Goal: Task Accomplishment & Management: Use online tool/utility

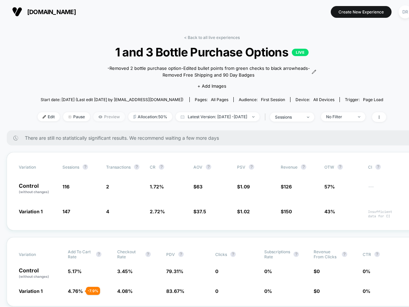
click at [93, 118] on span "Preview" at bounding box center [109, 116] width 32 height 9
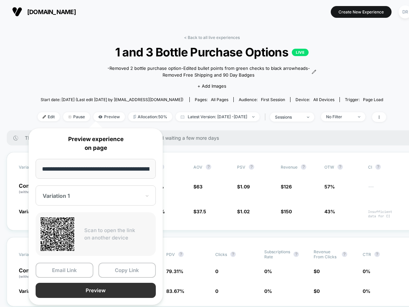
click at [101, 290] on button "Preview" at bounding box center [96, 290] width 120 height 15
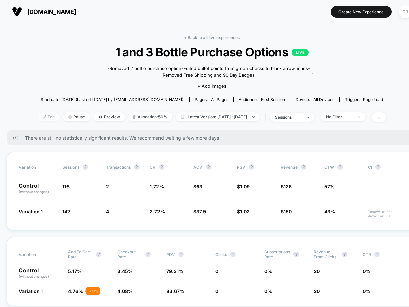
click at [40, 114] on span "Edit" at bounding box center [49, 116] width 22 height 9
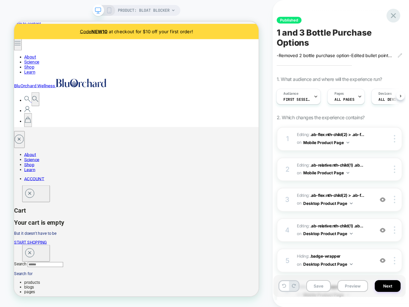
click at [393, 15] on icon at bounding box center [393, 15] width 5 height 5
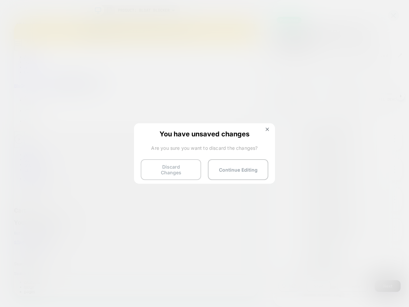
click at [183, 168] on button "Discard Changes" at bounding box center [171, 169] width 60 height 21
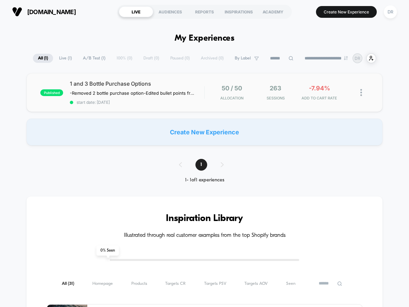
click at [115, 79] on div "published 1 and 3 Bottle Purchase Options -Removed 2 bottle purchase option -Ed…" at bounding box center [205, 92] width 356 height 39
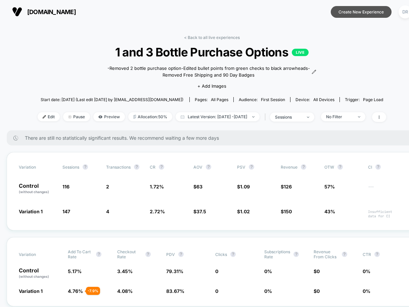
click at [354, 11] on button "Create New Experience" at bounding box center [361, 12] width 61 height 12
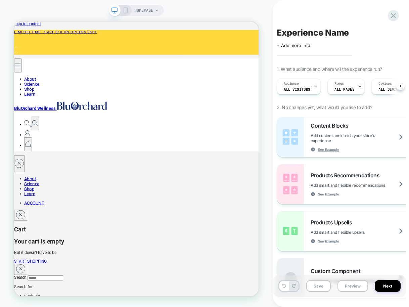
scroll to position [0, 0]
click at [313, 86] on icon at bounding box center [315, 86] width 4 height 4
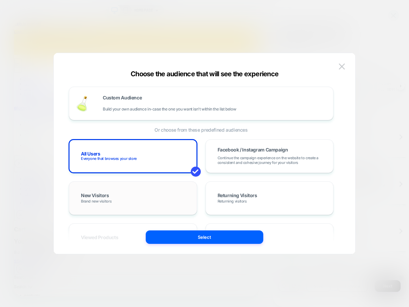
click at [147, 194] on div "New Visitors Brand new visitors" at bounding box center [133, 197] width 114 height 19
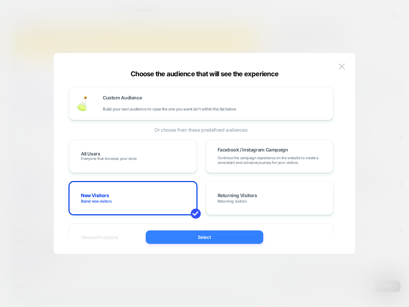
click at [193, 238] on button "Select" at bounding box center [205, 236] width 118 height 13
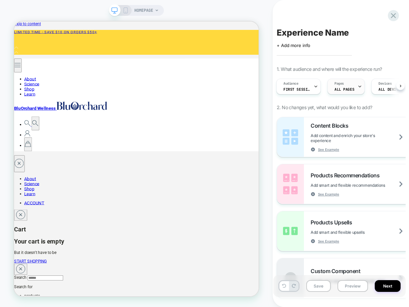
click at [353, 87] on span "ALL PAGES" at bounding box center [345, 89] width 20 height 5
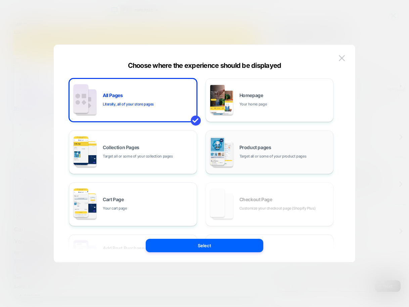
click at [256, 150] on span "Product pages" at bounding box center [255, 147] width 32 height 5
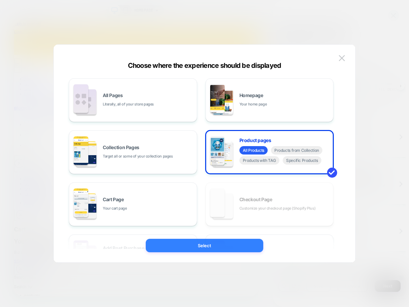
click at [235, 248] on button "Select" at bounding box center [205, 245] width 118 height 13
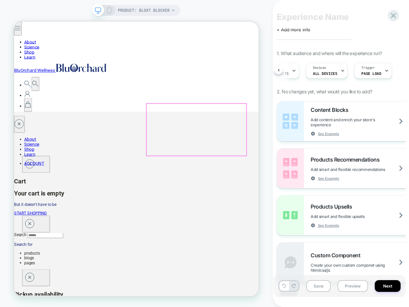
scroll to position [79, 0]
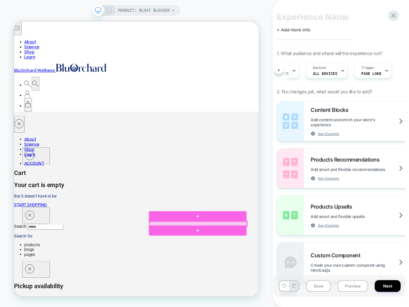
click at [260, 291] on div at bounding box center [259, 291] width 131 height 6
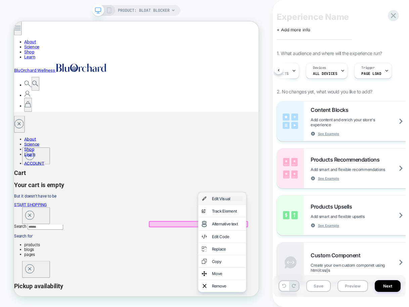
click at [293, 258] on div "Edit Visual" at bounding box center [298, 257] width 41 height 7
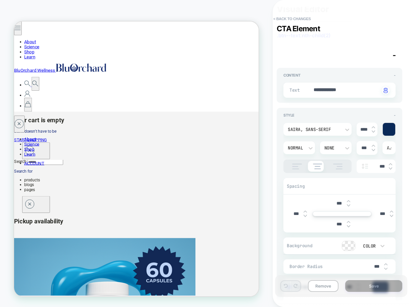
scroll to position [0, 0]
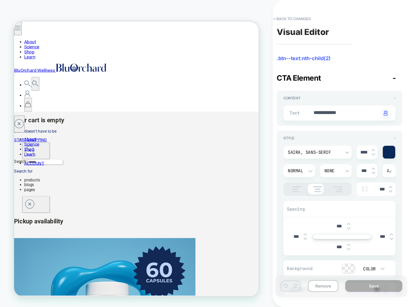
click at [396, 80] on div "CTA Element -" at bounding box center [340, 78] width 126 height 9
type textarea "*"
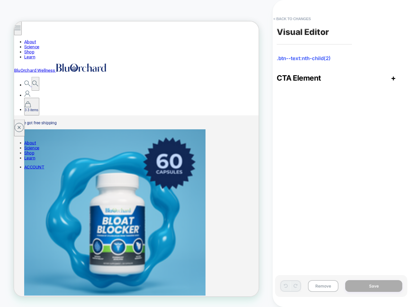
type input "*"
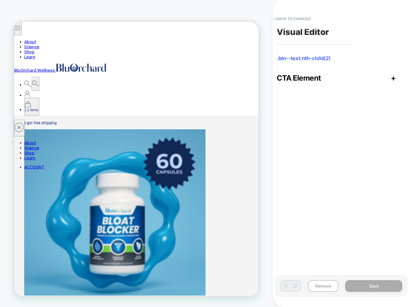
click at [41, 113] on icon "Close drawer Cart" at bounding box center [35, 119] width 12 height 12
click at [303, 19] on button "< Back to changes" at bounding box center [292, 18] width 44 height 11
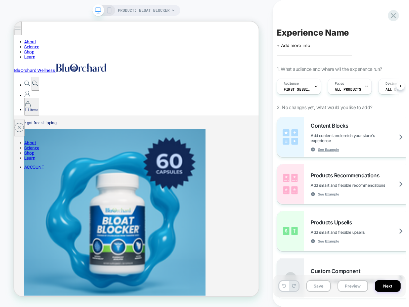
scroll to position [0, 0]
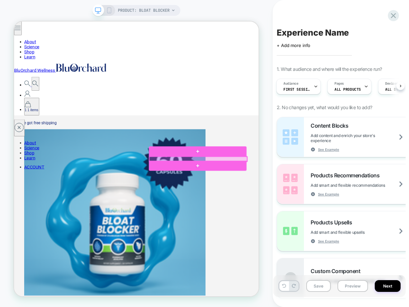
click at [259, 204] on div at bounding box center [259, 205] width 131 height 6
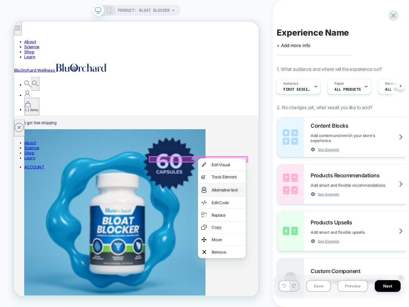
click at [301, 245] on div "Alternative text" at bounding box center [297, 245] width 41 height 7
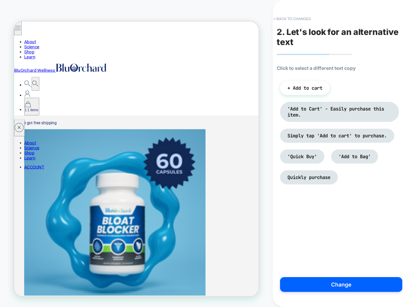
click at [282, 18] on button "< Back to changes" at bounding box center [292, 18] width 44 height 11
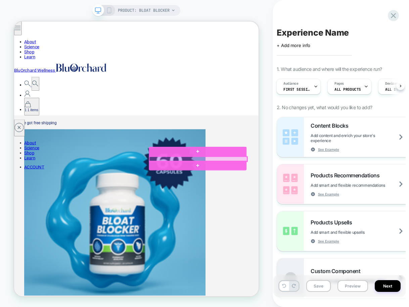
click at [260, 204] on div at bounding box center [259, 205] width 131 height 6
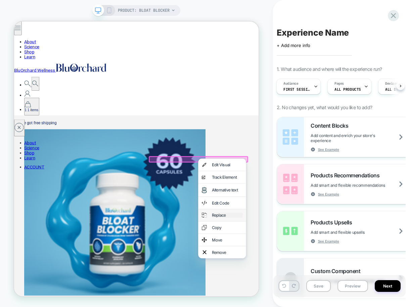
click at [292, 278] on div "Replace" at bounding box center [298, 279] width 41 height 7
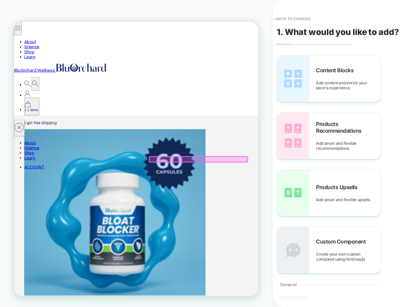
scroll to position [176, 0]
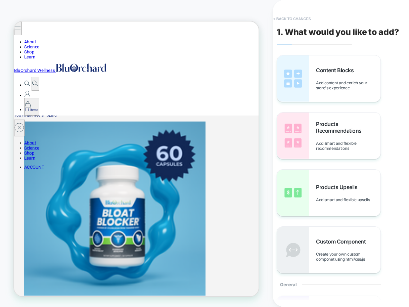
click at [283, 17] on button "< Back to changes" at bounding box center [292, 18] width 44 height 11
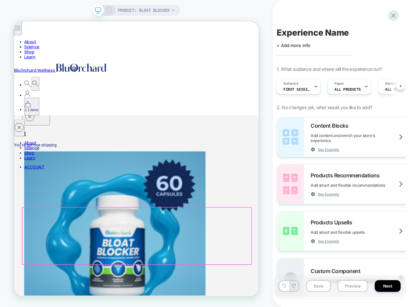
scroll to position [135, 0]
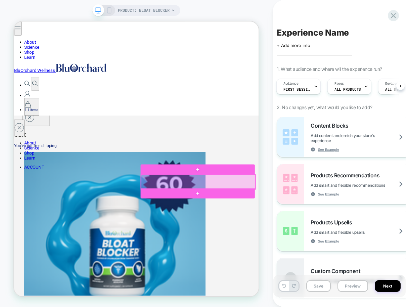
click at [263, 232] on div at bounding box center [259, 235] width 153 height 19
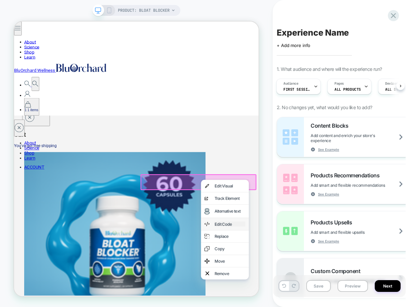
click at [309, 290] on div "Edit Code" at bounding box center [301, 291] width 41 height 7
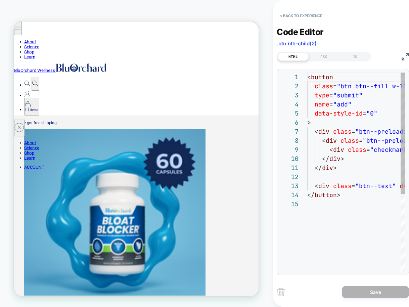
scroll to position [91, 0]
click at [307, 267] on div at bounding box center [325, 269] width 37 height 4
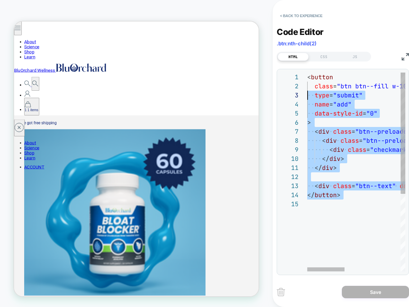
scroll to position [0, 0]
drag, startPoint x: 330, startPoint y: 207, endPoint x: 295, endPoint y: 78, distance: 133.9
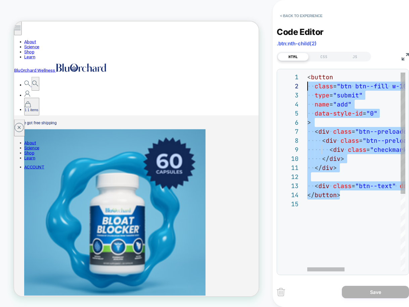
scroll to position [9, 0]
drag, startPoint x: 344, startPoint y: 196, endPoint x: 300, endPoint y: 74, distance: 129.3
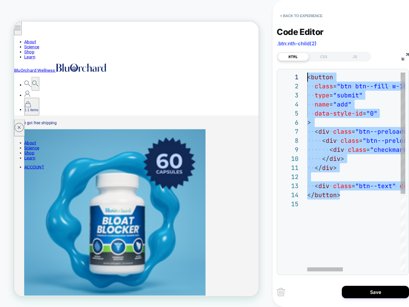
drag, startPoint x: 341, startPoint y: 195, endPoint x: 305, endPoint y: 79, distance: 122.1
type textarea "**********"
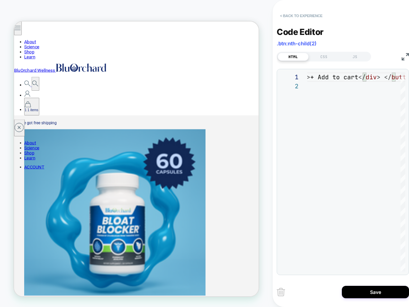
click at [291, 16] on button "< Back to experience" at bounding box center [301, 15] width 49 height 11
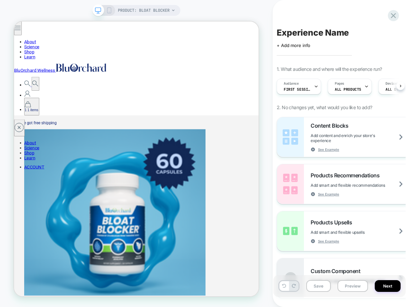
scroll to position [0, 0]
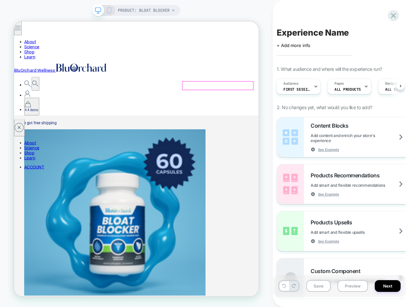
type input "*"
click at [41, 113] on icon "Close drawer Cart" at bounding box center [35, 119] width 12 height 12
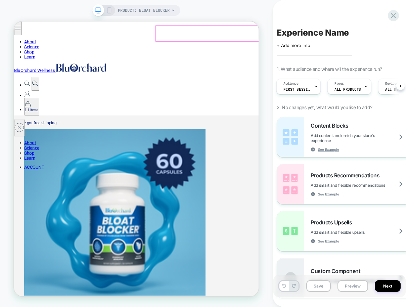
click at [41, 113] on icon "Close drawer Cart" at bounding box center [35, 119] width 12 height 12
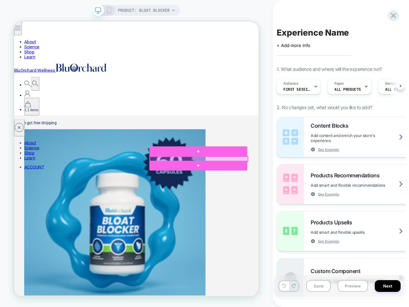
click at [257, 203] on div at bounding box center [260, 205] width 130 height 6
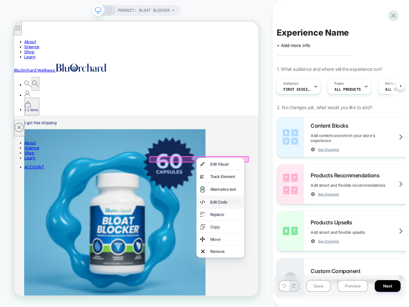
click at [299, 261] on div "Edit Code" at bounding box center [295, 262] width 41 height 7
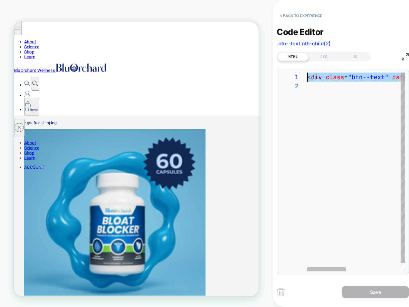
scroll to position [0, 0]
drag, startPoint x: 315, startPoint y: 85, endPoint x: 306, endPoint y: 75, distance: 13.6
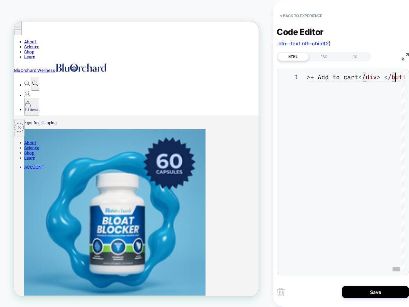
scroll to position [0, 1189]
click at [401, 267] on div at bounding box center [396, 269] width 7 height 4
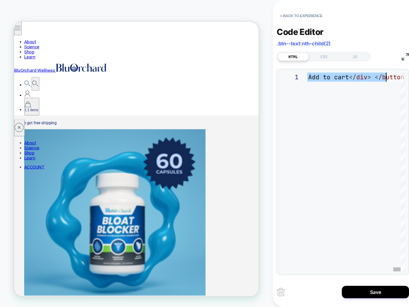
scroll to position [27, 33]
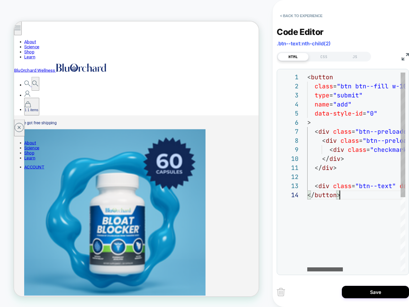
click at [307, 271] on div at bounding box center [325, 269] width 36 height 4
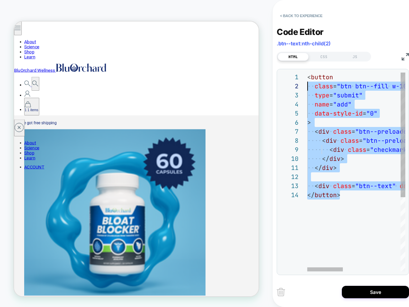
scroll to position [0, 0]
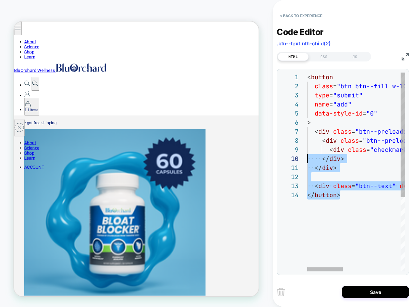
type textarea "**********"
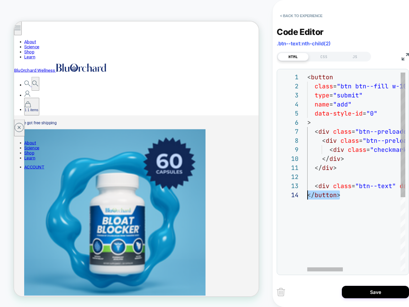
drag, startPoint x: 341, startPoint y: 195, endPoint x: 306, endPoint y: 196, distance: 34.3
click at [293, 14] on button "< Back to experience" at bounding box center [301, 15] width 49 height 11
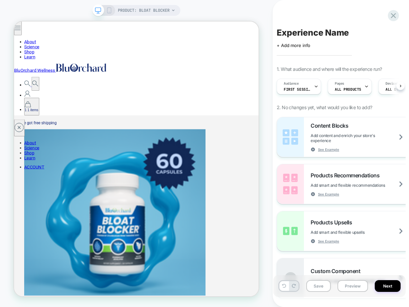
scroll to position [0, 0]
click at [284, 288] on icon at bounding box center [284, 286] width 4 height 4
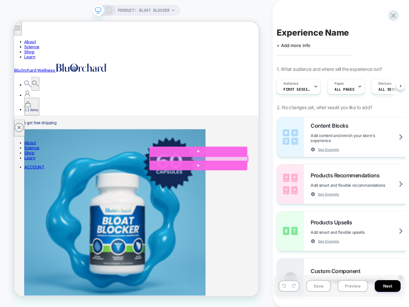
click at [257, 204] on div at bounding box center [260, 205] width 131 height 6
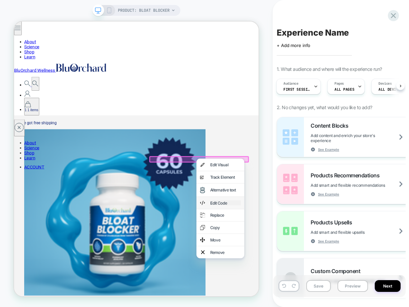
click at [292, 264] on div "Edit Code" at bounding box center [295, 263] width 41 height 7
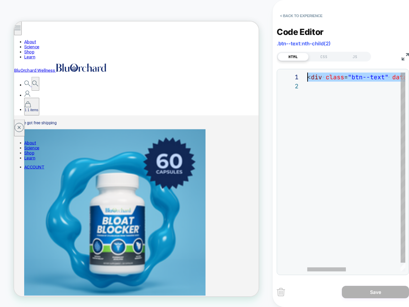
scroll to position [0, 0]
drag, startPoint x: 312, startPoint y: 87, endPoint x: 307, endPoint y: 77, distance: 11.3
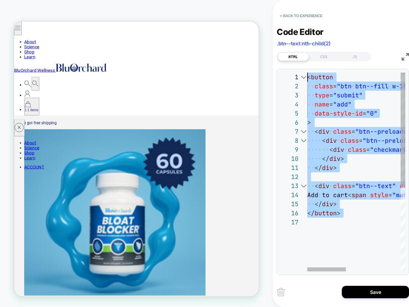
drag, startPoint x: 320, startPoint y: 223, endPoint x: 298, endPoint y: 78, distance: 147.1
drag, startPoint x: 318, startPoint y: 205, endPoint x: 300, endPoint y: 71, distance: 134.9
type textarea "**********"
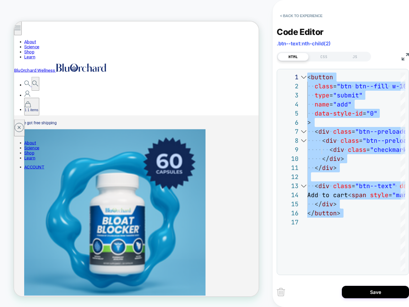
scroll to position [63, 0]
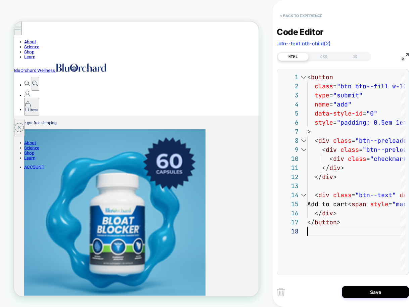
click at [297, 16] on button "< Back to experience" at bounding box center [301, 15] width 49 height 11
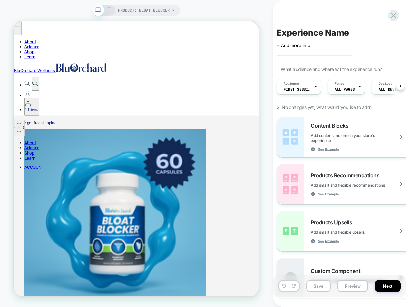
scroll to position [0, 0]
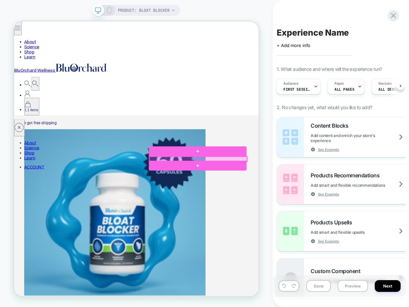
click at [259, 204] on div at bounding box center [259, 205] width 131 height 6
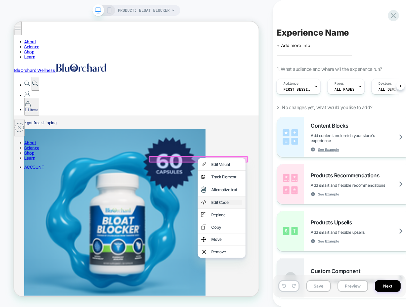
click at [291, 263] on div "Edit Code" at bounding box center [297, 262] width 41 height 7
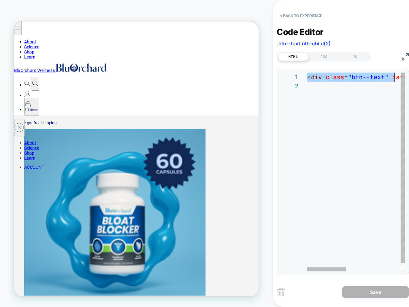
scroll to position [0, 0]
drag, startPoint x: 308, startPoint y: 78, endPoint x: 399, endPoint y: 85, distance: 91.0
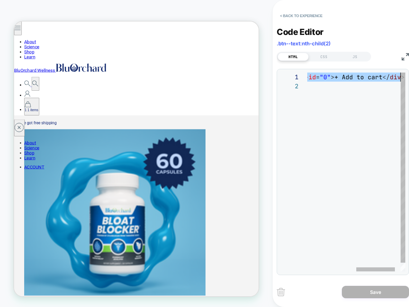
drag, startPoint x: 342, startPoint y: 78, endPoint x: 409, endPoint y: 77, distance: 67.2
click at [409, 77] on div "< div class = "btn--text" data-style-id = "0" > + Add to cart </ div >" at bounding box center [301, 177] width 237 height 208
click at [338, 127] on div "< div class = "btn--text" data-style-id = "0" > + Add to cart </ div >" at bounding box center [301, 177] width 237 height 208
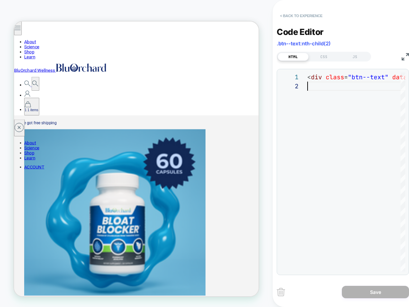
click at [295, 17] on button "< Back to experience" at bounding box center [301, 15] width 49 height 11
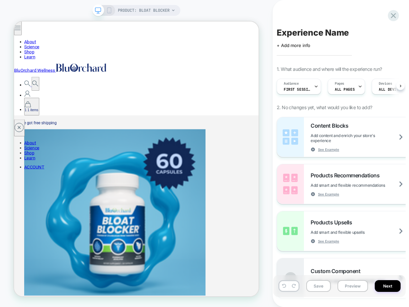
scroll to position [0, 0]
click at [395, 18] on icon at bounding box center [393, 15] width 9 height 9
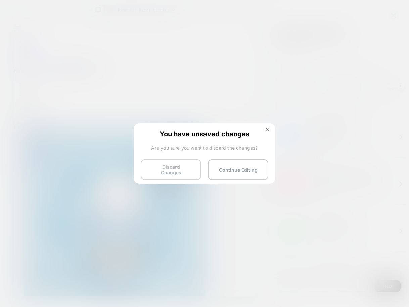
click at [185, 170] on button "Discard Changes" at bounding box center [171, 169] width 60 height 21
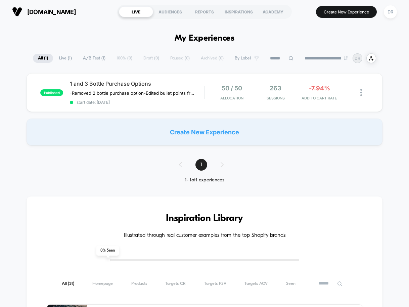
click at [221, 137] on div "Create New Experience" at bounding box center [205, 132] width 356 height 27
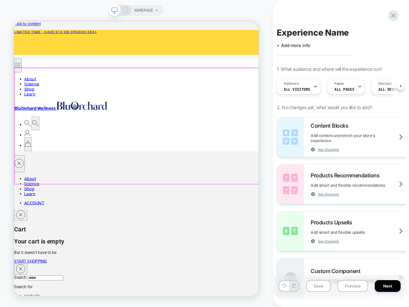
scroll to position [0, 0]
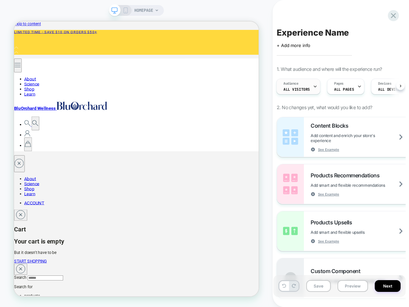
click at [306, 85] on div "Audience All Visitors" at bounding box center [297, 86] width 40 height 15
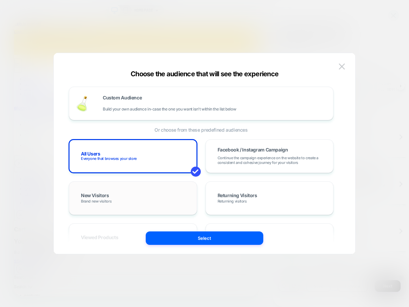
click at [108, 194] on span "New Visitors" at bounding box center [95, 196] width 28 height 6
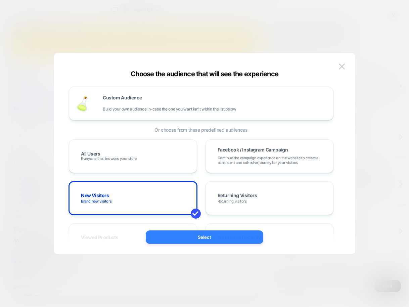
click at [198, 234] on button "Select" at bounding box center [205, 236] width 118 height 13
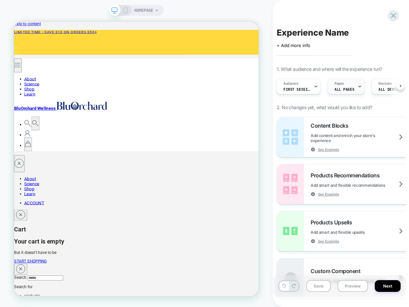
click at [355, 86] on div "Pages ALL PAGES" at bounding box center [344, 86] width 33 height 15
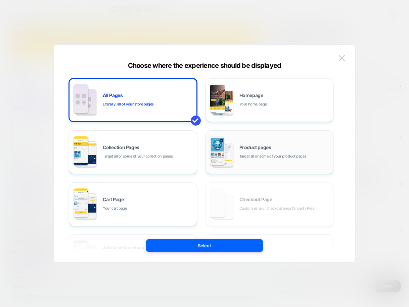
click at [279, 146] on div "Product pages Target all or some of your product pages" at bounding box center [284, 152] width 91 height 14
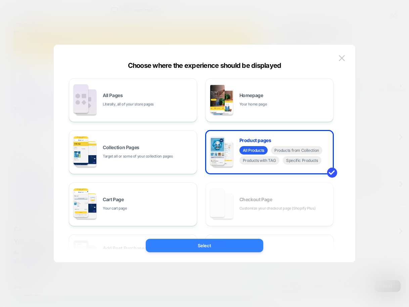
click at [226, 243] on button "Select" at bounding box center [205, 245] width 118 height 13
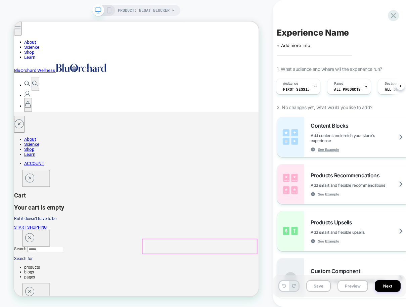
scroll to position [49, 0]
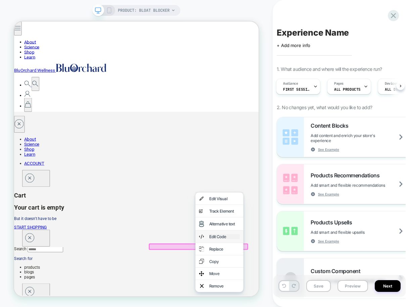
click at [288, 305] on div "Edit Code" at bounding box center [294, 308] width 41 height 7
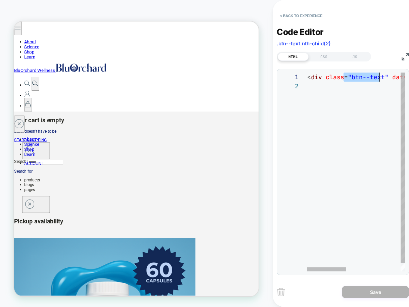
scroll to position [0, 217]
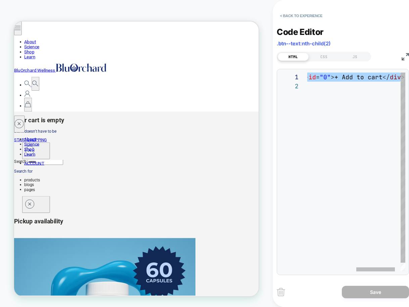
drag, startPoint x: 345, startPoint y: 78, endPoint x: 409, endPoint y: 77, distance: 63.8
click at [409, 77] on div "< div class = "btn--text" data-style-id = "0" > + Add to cart </ div >" at bounding box center [301, 177] width 237 height 208
click at [318, 77] on div "< div class = "btn--text" data-style-id = "0" > + Add to cart </ div >" at bounding box center [301, 177] width 237 height 208
click at [338, 78] on div "< div class = "btn--text" data-style-id = "0" > + Add to cart </ div >" at bounding box center [301, 177] width 237 height 208
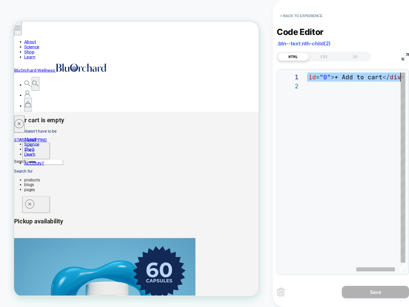
scroll to position [0, 167]
click at [338, 78] on div "< div class = "btn--text" data-style-id = "0" > + Add to cart </ div >" at bounding box center [301, 177] width 237 height 208
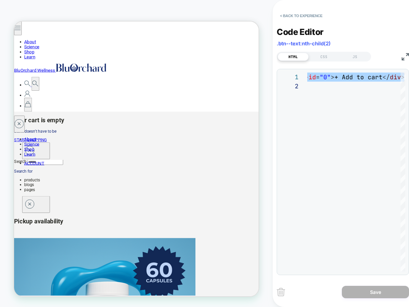
click at [339, 76] on div "< div class = "btn--text" data-style-id = "0" > + Add to cart </ div >" at bounding box center [301, 177] width 237 height 208
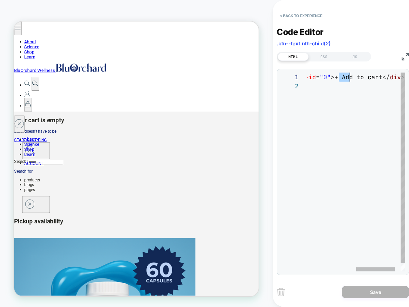
click at [339, 76] on div "< div class = "btn--text" data-style-id = "0" > + Add to cart </ div >" at bounding box center [301, 177] width 237 height 208
type textarea "**********"
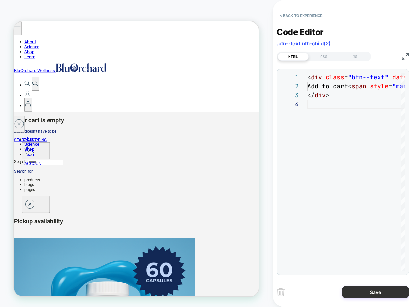
click at [379, 292] on button "Save" at bounding box center [375, 292] width 67 height 12
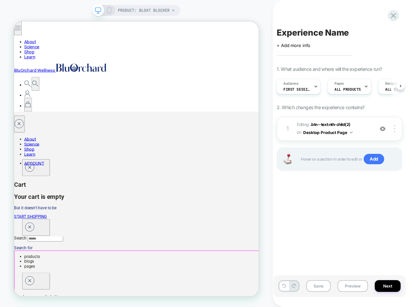
scroll to position [51, 0]
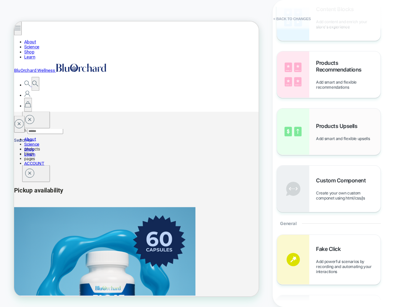
scroll to position [0, 0]
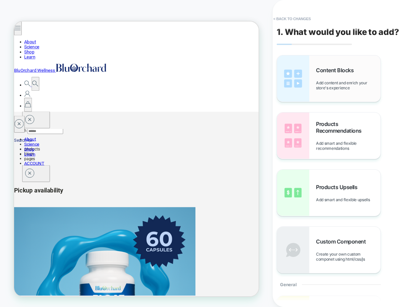
click at [329, 72] on span "Content Blocks" at bounding box center [336, 70] width 41 height 7
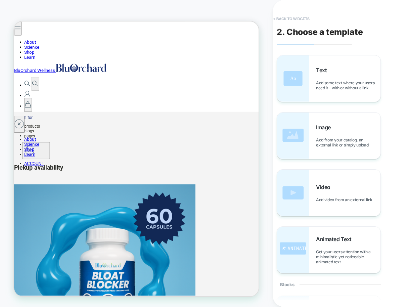
click at [292, 19] on button "< Back to widgets" at bounding box center [291, 18] width 43 height 11
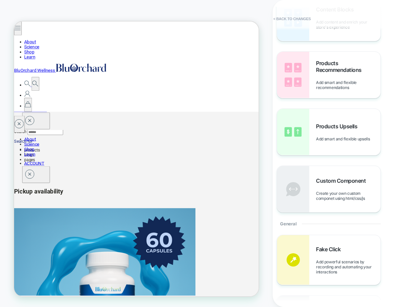
scroll to position [50, 0]
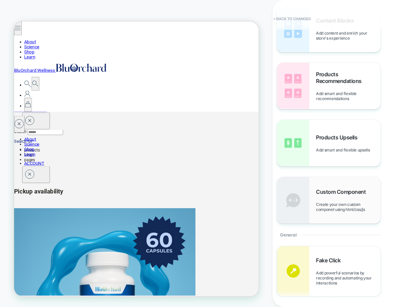
click at [335, 192] on span "Custom Component" at bounding box center [342, 191] width 53 height 7
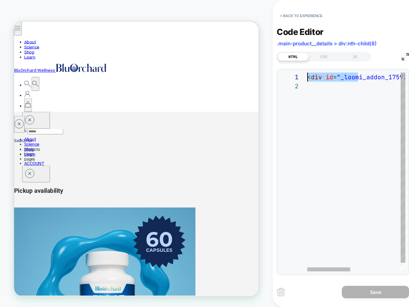
scroll to position [0, 0]
drag, startPoint x: 387, startPoint y: 77, endPoint x: 299, endPoint y: 82, distance: 87.8
click at [307, 82] on div "< div id = "_loomi_addon_1759270349717" > Change Me! </ div >" at bounding box center [413, 177] width 212 height 208
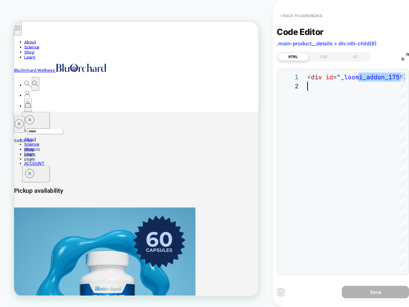
click at [291, 15] on button "< Back to experience" at bounding box center [301, 15] width 49 height 11
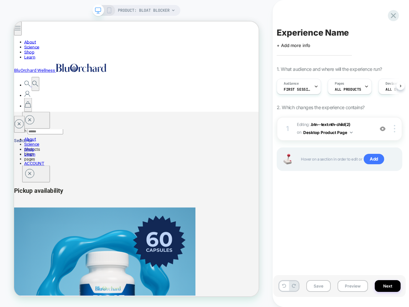
scroll to position [0, 0]
click at [376, 160] on span "Add" at bounding box center [374, 159] width 20 height 11
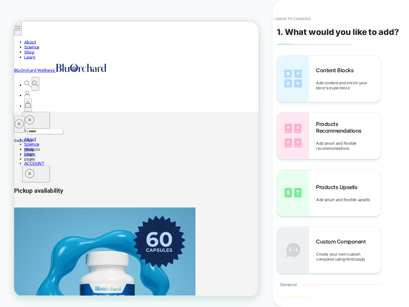
click at [14, 21] on div "4.85 out of 5" at bounding box center [14, 21] width 0 height 0
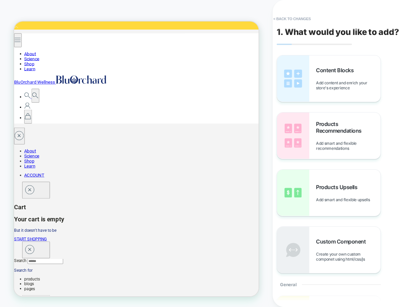
scroll to position [128, 0]
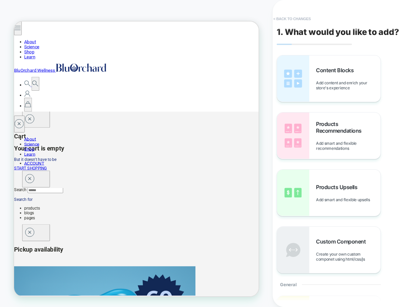
click at [291, 16] on button "< Back to changes" at bounding box center [292, 18] width 44 height 11
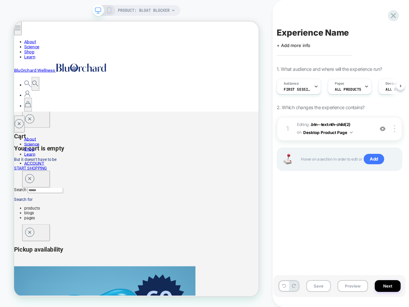
scroll to position [0, 0]
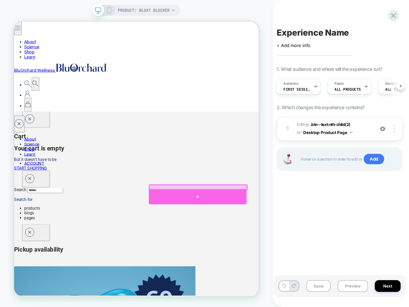
click at [259, 257] on div at bounding box center [259, 255] width 131 height 20
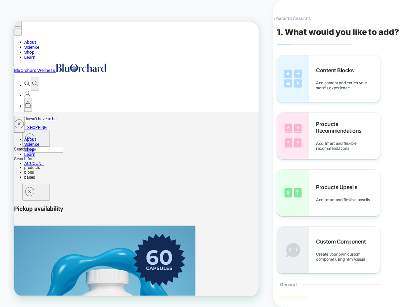
scroll to position [182, 0]
click at [14, 21] on div "**********" at bounding box center [14, 21] width 0 height 0
click at [294, 17] on button "< Back to changes" at bounding box center [292, 18] width 44 height 11
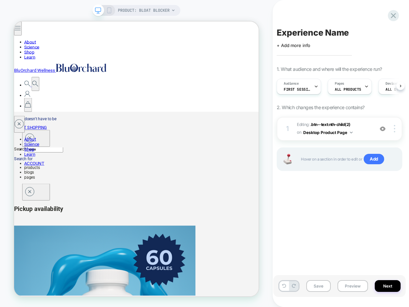
scroll to position [0, 0]
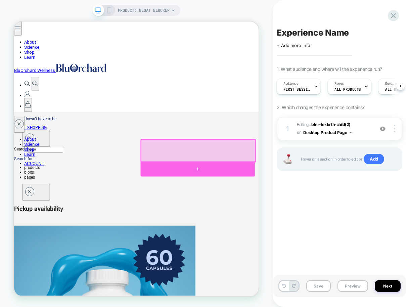
click at [257, 219] on div at bounding box center [259, 218] width 153 height 20
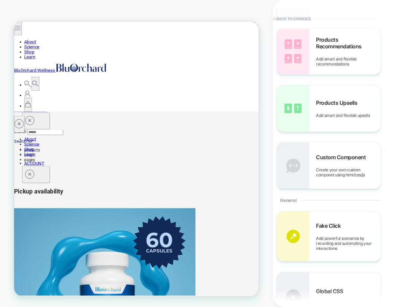
scroll to position [0, 0]
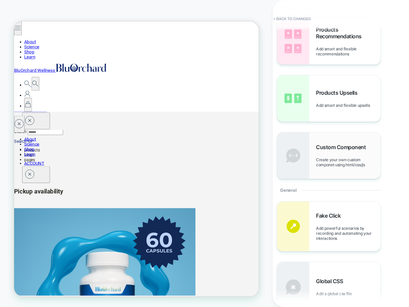
scroll to position [95, 0]
click at [325, 148] on span "Custom Component" at bounding box center [342, 146] width 53 height 7
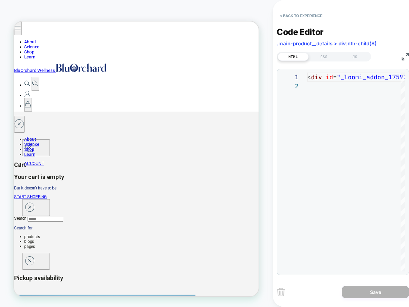
scroll to position [0, 0]
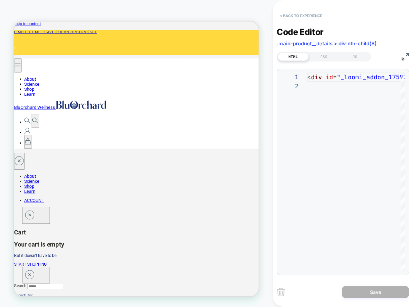
click at [290, 15] on button "< Back to experience" at bounding box center [301, 15] width 49 height 11
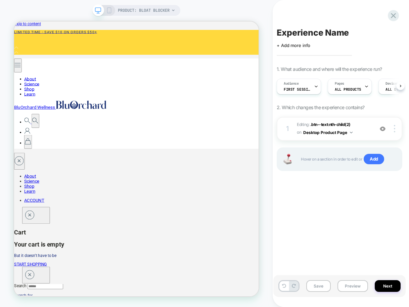
scroll to position [0, 0]
click at [110, 12] on icon at bounding box center [109, 10] width 6 height 6
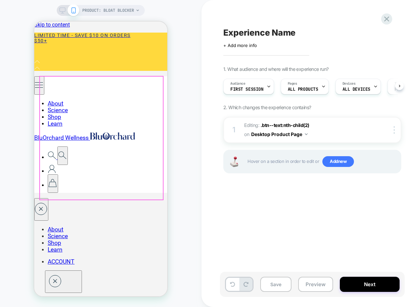
scroll to position [0, 0]
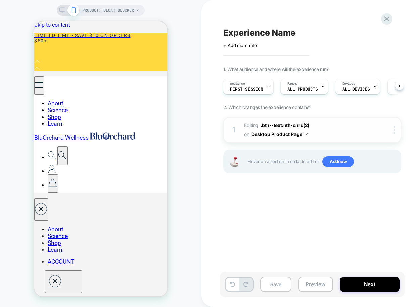
click at [380, 129] on div at bounding box center [390, 129] width 22 height 7
click at [334, 125] on span "Editing : .btn--text:nth-child(2) .btn--text:nth-child(2) on Desktop Product Pa…" at bounding box center [308, 130] width 128 height 18
click at [394, 131] on img at bounding box center [394, 129] width 1 height 7
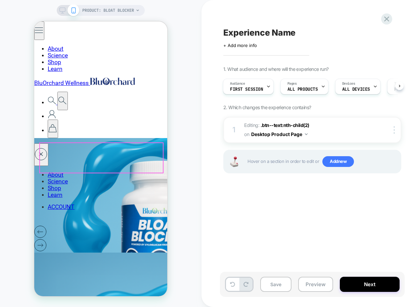
scroll to position [375, 0]
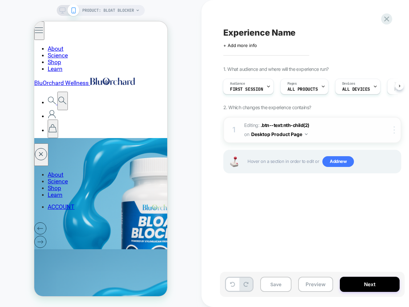
click at [394, 129] on img at bounding box center [394, 129] width 1 height 7
click at [270, 213] on div "Experience Name Click to edit experience details + Add more info 1. What audien…" at bounding box center [346, 154] width 252 height 294
click at [276, 127] on span ".btn--text:nth-child(2)" at bounding box center [285, 125] width 49 height 6
click at [272, 125] on span ".btn--text:nth-child(2)" at bounding box center [285, 125] width 49 height 6
click at [63, 10] on icon at bounding box center [62, 10] width 6 height 6
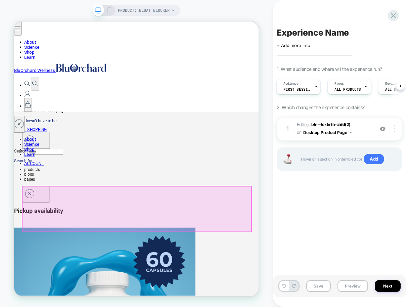
scroll to position [165, 0]
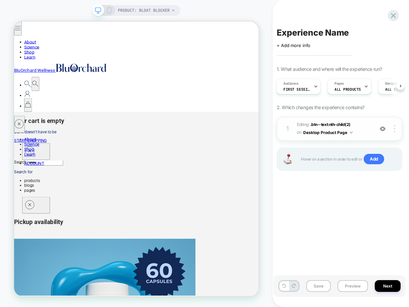
click at [352, 133] on span "Editing : .btn--text:nth-child(2) .btn--text:nth-child(2) on Desktop Product Pa…" at bounding box center [334, 129] width 74 height 16
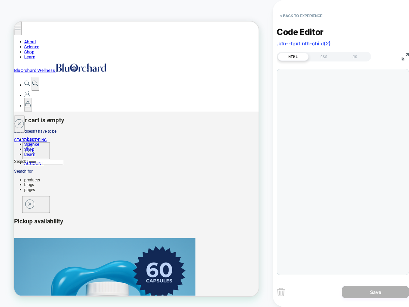
scroll to position [27, 0]
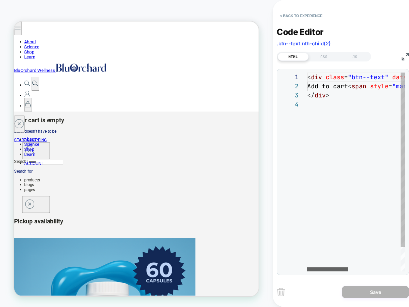
click at [307, 269] on div at bounding box center [327, 269] width 41 height 4
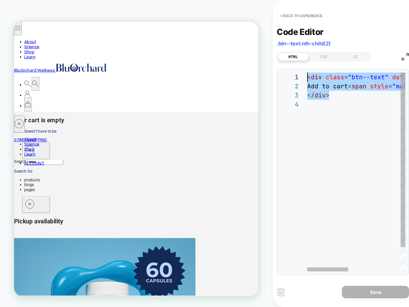
drag, startPoint x: 327, startPoint y: 94, endPoint x: 302, endPoint y: 76, distance: 31.2
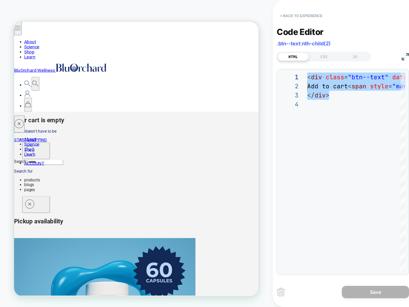
click at [286, 16] on button "< Back to experience" at bounding box center [301, 15] width 49 height 11
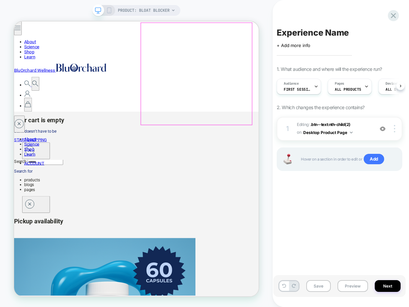
scroll to position [0, 0]
click at [110, 11] on icon at bounding box center [109, 10] width 6 height 6
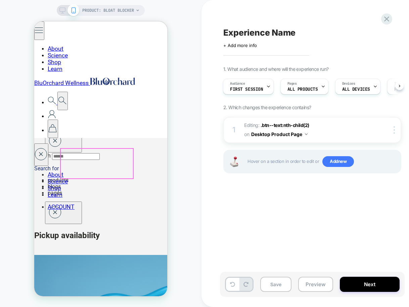
scroll to position [384, 0]
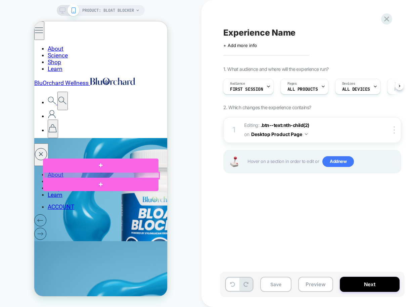
click at [100, 175] on div at bounding box center [102, 175] width 116 height 6
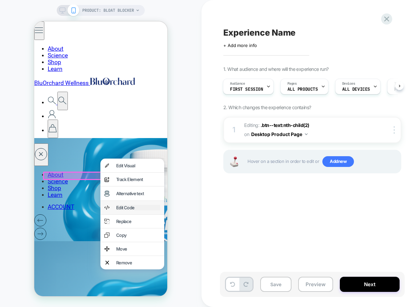
click at [121, 208] on div "Edit Code" at bounding box center [138, 207] width 44 height 5
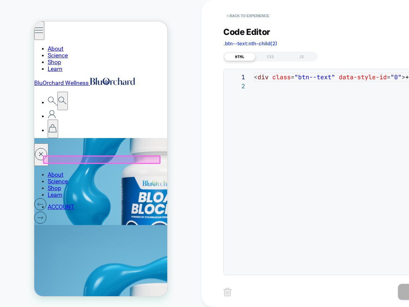
scroll to position [9, 0]
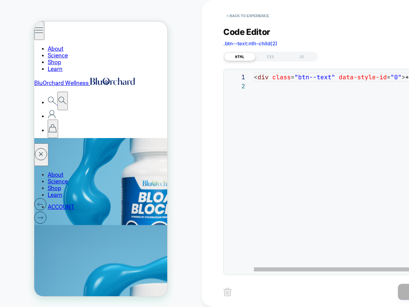
click at [261, 78] on div "< div class = "btn--text" data-style-id = "0" > + Add to cart </ div >" at bounding box center [372, 177] width 237 height 208
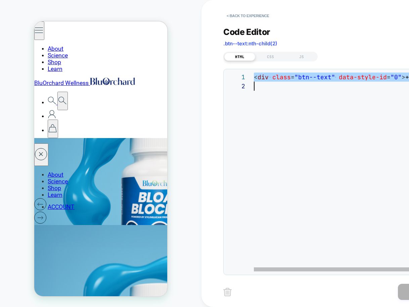
type textarea "**********"
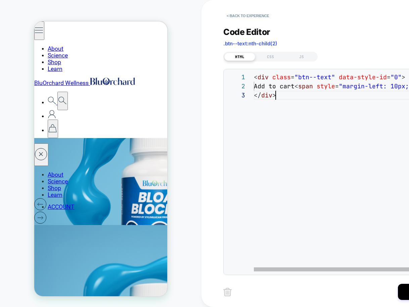
scroll to position [18, 22]
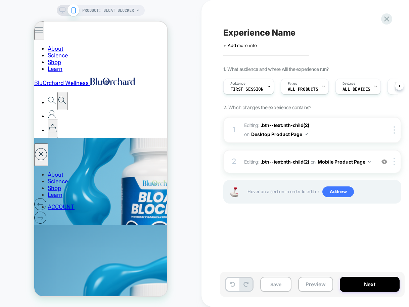
scroll to position [0, 0]
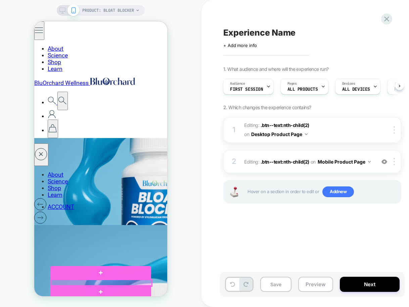
click at [101, 282] on div at bounding box center [101, 283] width 101 height 6
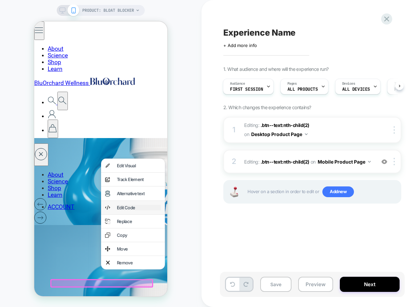
click at [136, 206] on div "Edit Code" at bounding box center [139, 207] width 44 height 5
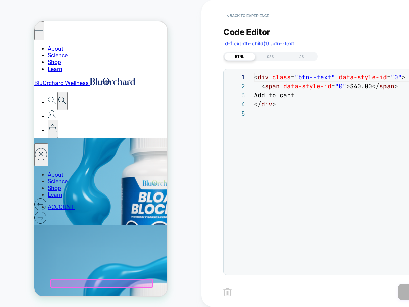
scroll to position [36, 0]
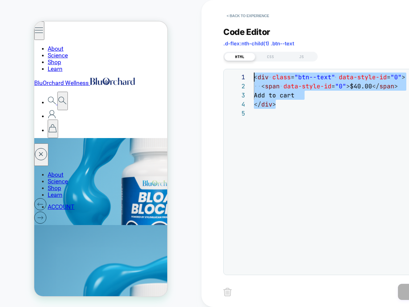
drag, startPoint x: 279, startPoint y: 108, endPoint x: 252, endPoint y: 75, distance: 42.7
click at [254, 75] on div "< div class = "btn--text" data-style-id = "0" > < span data-style-id = "0" > $4…" at bounding box center [358, 190] width 208 height 235
type textarea "**********"
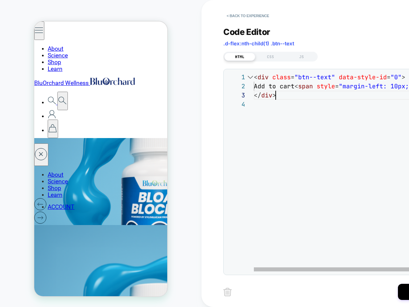
scroll to position [18, 22]
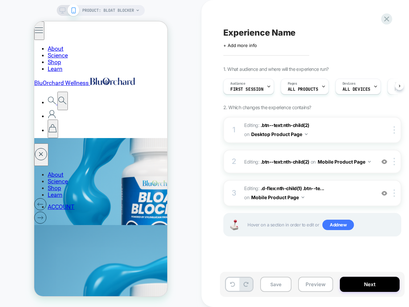
scroll to position [0, 0]
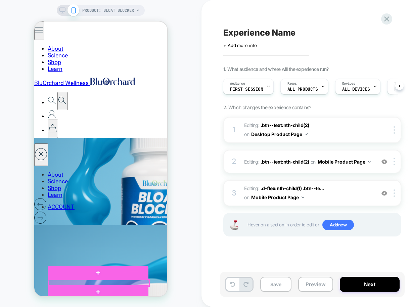
click at [100, 282] on div at bounding box center [98, 283] width 101 height 6
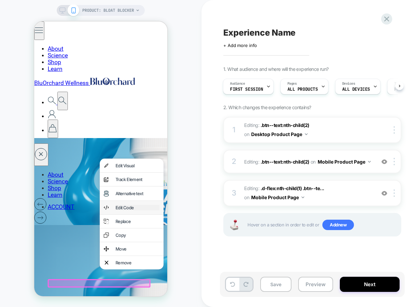
click at [128, 208] on div "Edit Code" at bounding box center [138, 207] width 44 height 5
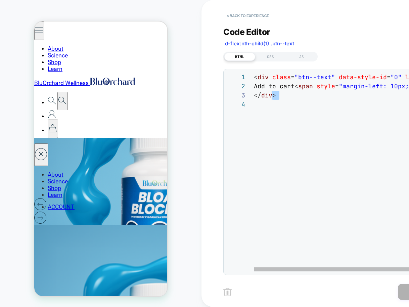
scroll to position [0, 0]
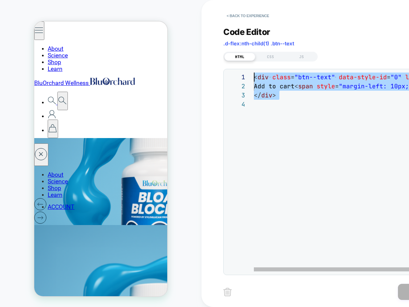
drag, startPoint x: 284, startPoint y: 98, endPoint x: 250, endPoint y: 75, distance: 41.7
click at [254, 75] on div "< div class = "btn--text" data-style-id = "0" lmid = "lmi-1797" > Add to cart <…" at bounding box center [367, 186] width 226 height 226
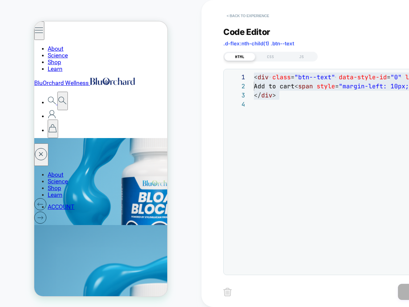
click at [243, 16] on button "< Back to experience" at bounding box center [247, 15] width 49 height 11
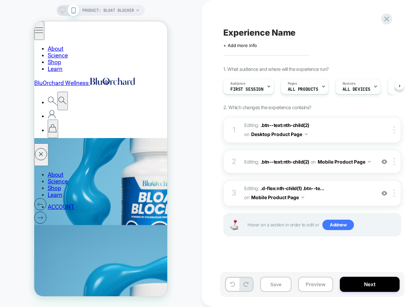
scroll to position [0, 0]
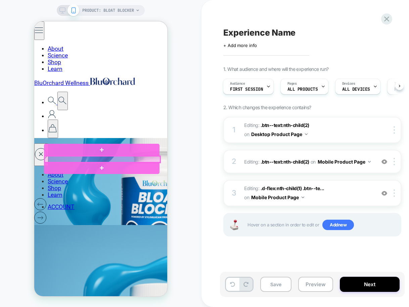
click at [101, 159] on div at bounding box center [103, 159] width 116 height 6
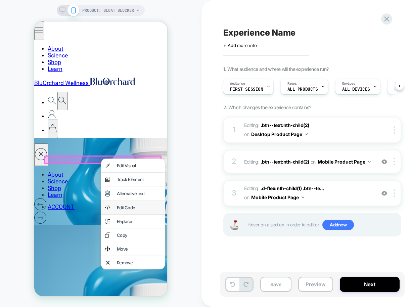
click at [130, 210] on div "Edit Code" at bounding box center [133, 207] width 64 height 13
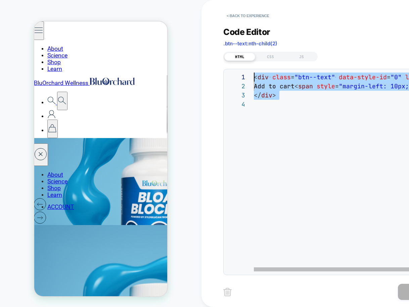
scroll to position [0, 0]
drag, startPoint x: 270, startPoint y: 106, endPoint x: 254, endPoint y: 76, distance: 34.3
click at [254, 76] on div "< div class = "btn--text" data-style-id = "0" lmid = "lmi-1803" > Add to cart <…" at bounding box center [367, 186] width 226 height 226
click at [235, 18] on button "< Back to experience" at bounding box center [247, 15] width 49 height 11
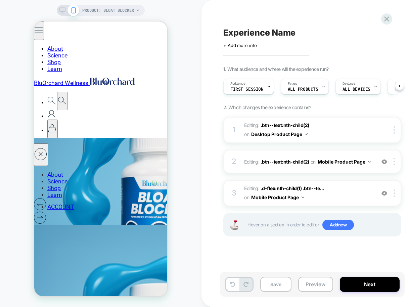
scroll to position [0, 0]
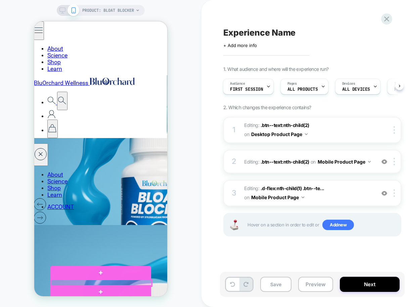
click at [101, 282] on div at bounding box center [101, 283] width 101 height 6
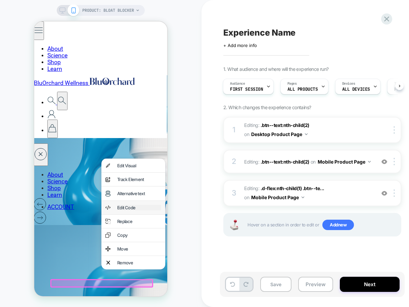
click at [132, 206] on div "Edit Code" at bounding box center [139, 207] width 44 height 5
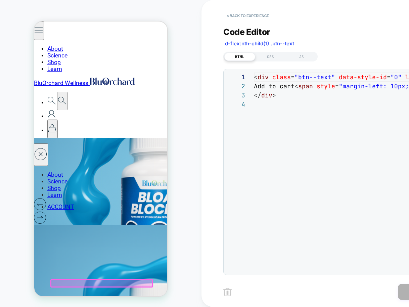
scroll to position [27, 0]
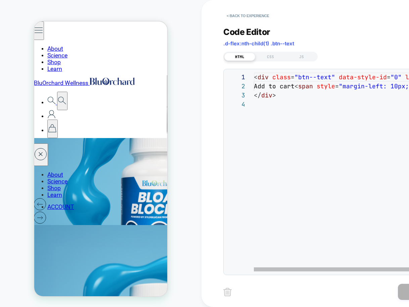
click at [274, 99] on div "< div class = "btn--text" data-style-id = "0" lmid = "lmi-1813" > Add to cart <…" at bounding box center [367, 186] width 226 height 226
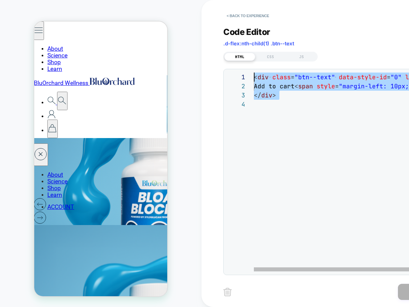
drag, startPoint x: 260, startPoint y: 103, endPoint x: 253, endPoint y: 76, distance: 27.5
click at [254, 76] on div "< div class = "btn--text" data-style-id = "0" lmid = "lmi-1813" > Add to cart <…" at bounding box center [367, 186] width 226 height 226
type textarea "**********"
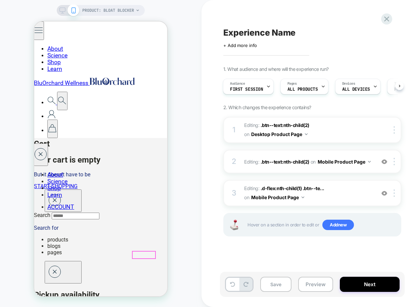
scroll to position [20, 0]
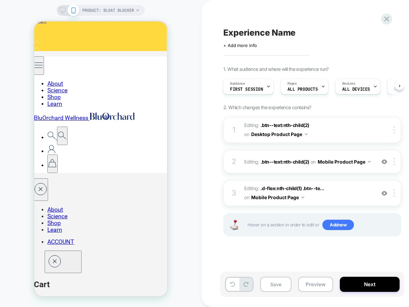
click at [61, 9] on icon at bounding box center [62, 10] width 6 height 6
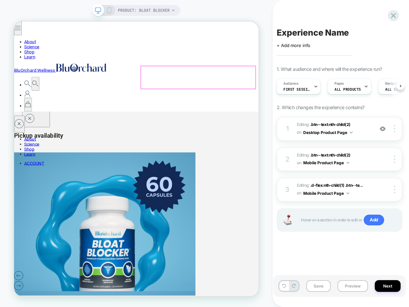
scroll to position [4, 0]
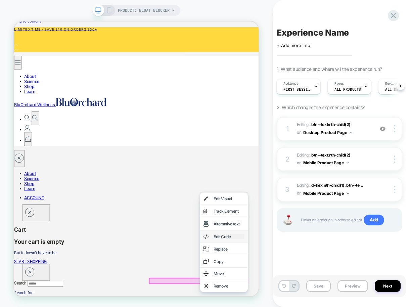
click at [291, 307] on div "Edit Code" at bounding box center [300, 308] width 41 height 7
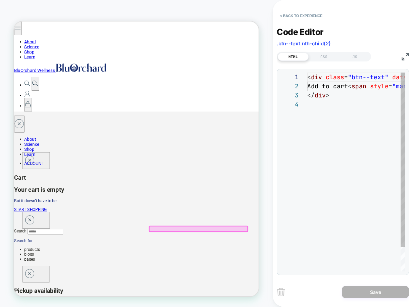
scroll to position [144, 0]
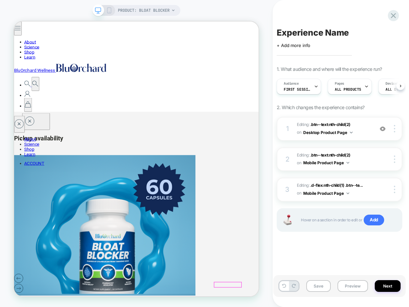
scroll to position [0, 0]
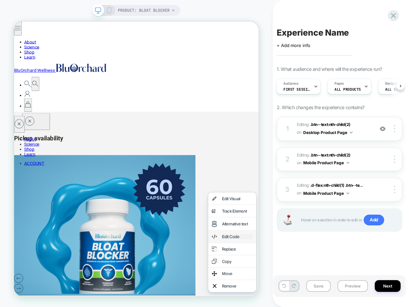
click at [304, 305] on div "Edit Code" at bounding box center [311, 308] width 41 height 7
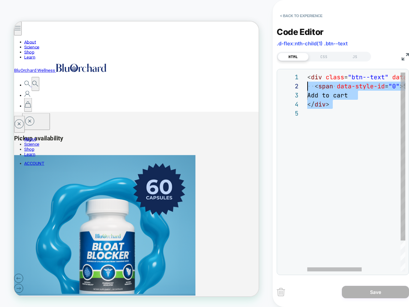
scroll to position [0, 0]
drag, startPoint x: 322, startPoint y: 111, endPoint x: 301, endPoint y: 78, distance: 39.4
click at [307, 78] on div "< div class = "btn--text" data-style-id = "0" > < span data-style-id = "0" > $4…" at bounding box center [391, 190] width 168 height 235
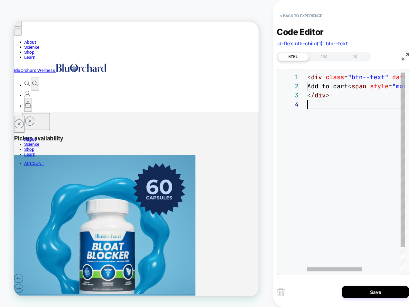
scroll to position [27, 0]
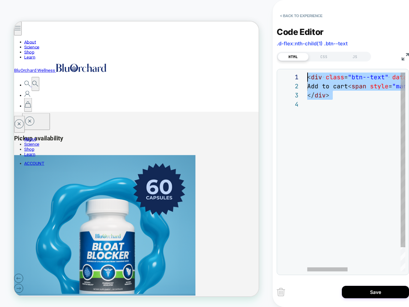
drag, startPoint x: 305, startPoint y: 97, endPoint x: 298, endPoint y: 79, distance: 20.0
drag, startPoint x: 322, startPoint y: 105, endPoint x: 301, endPoint y: 74, distance: 38.5
drag, startPoint x: 308, startPoint y: 100, endPoint x: 302, endPoint y: 77, distance: 24.6
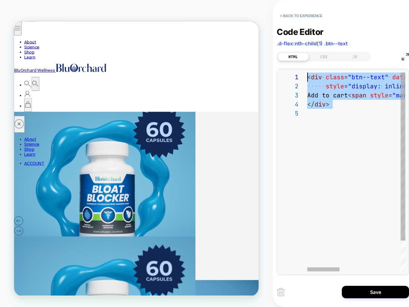
drag, startPoint x: 307, startPoint y: 105, endPoint x: 303, endPoint y: 71, distance: 34.8
type textarea "**********"
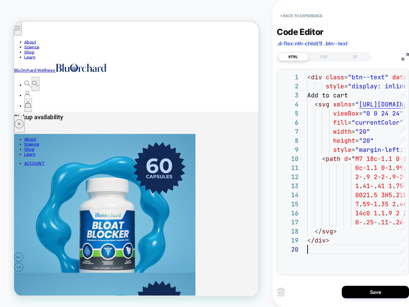
scroll to position [301, 0]
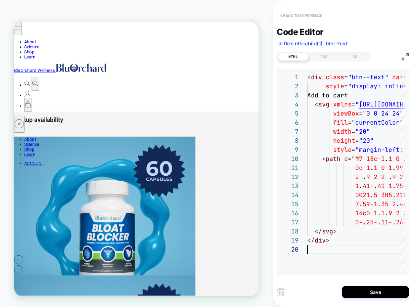
click at [291, 17] on button "< Back to experience" at bounding box center [301, 15] width 49 height 11
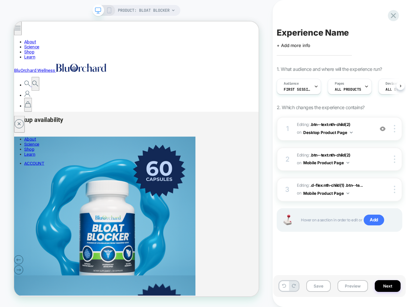
scroll to position [0, 0]
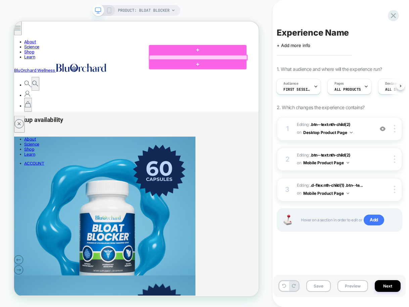
click at [257, 69] on div at bounding box center [259, 70] width 131 height 6
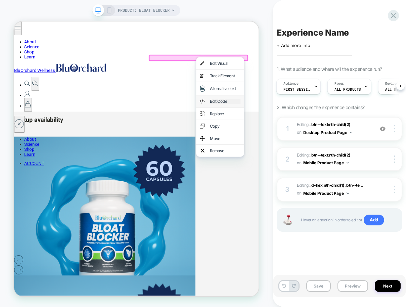
click at [291, 125] on div "Edit Code" at bounding box center [295, 128] width 41 height 7
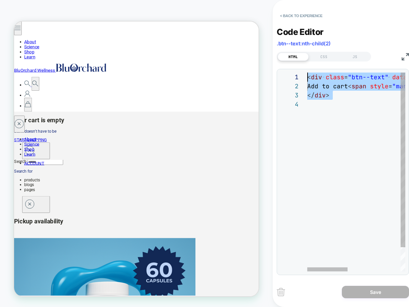
scroll to position [0, 0]
drag, startPoint x: 308, startPoint y: 104, endPoint x: 294, endPoint y: 73, distance: 33.5
type textarea "**********"
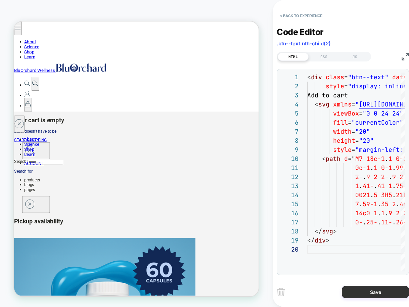
click at [379, 293] on button "Save" at bounding box center [375, 292] width 67 height 12
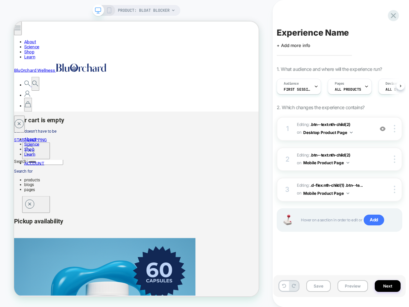
scroll to position [0, 0]
click at [110, 11] on icon at bounding box center [109, 10] width 6 height 6
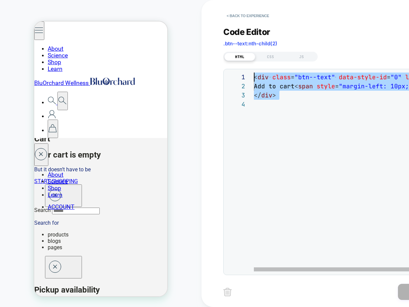
drag, startPoint x: 255, startPoint y: 104, endPoint x: 249, endPoint y: 76, distance: 28.5
click at [254, 76] on div "< div class = "btn--text" data-style-id = "0" lmid = "lmi-1953" > Add to cart <…" at bounding box center [367, 186] width 226 height 226
type textarea "**********"
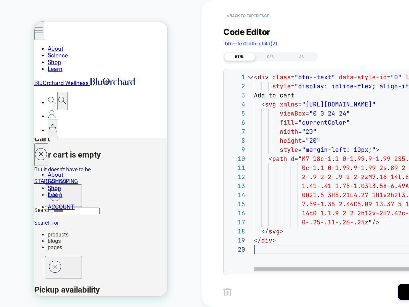
scroll to position [82, 0]
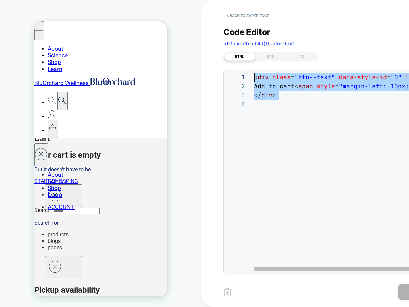
scroll to position [0, 0]
drag, startPoint x: 265, startPoint y: 107, endPoint x: 250, endPoint y: 73, distance: 37.9
click at [254, 73] on div "< div class = "btn--text" data-style-id = "0" lmid = "lmi-1971" > Add to cart <…" at bounding box center [367, 186] width 226 height 226
type textarea "**********"
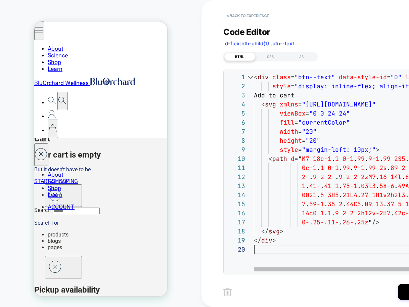
scroll to position [82, 0]
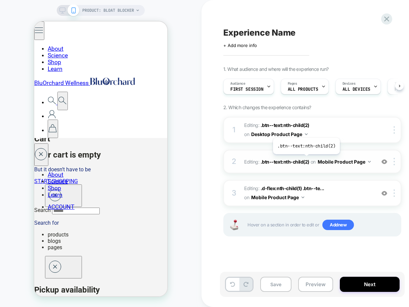
scroll to position [0, 0]
click at [60, 8] on icon at bounding box center [62, 10] width 6 height 6
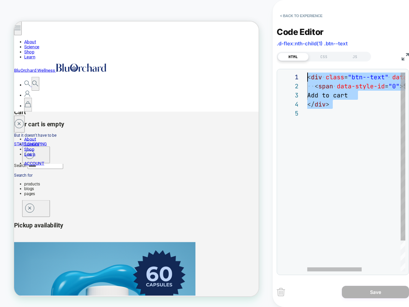
drag, startPoint x: 311, startPoint y: 114, endPoint x: 300, endPoint y: 72, distance: 43.6
click at [307, 73] on div "< div class = "btn--text" data-style-id = "0" > < span data-style-id = "0" > $4…" at bounding box center [391, 190] width 168 height 235
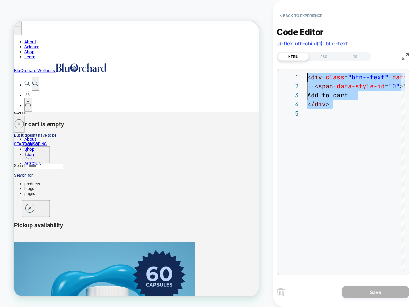
type textarea "**********"
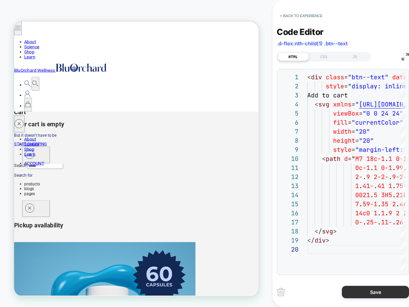
click at [383, 295] on button "Save" at bounding box center [375, 292] width 67 height 12
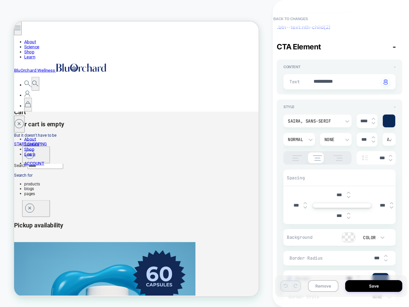
scroll to position [0, 0]
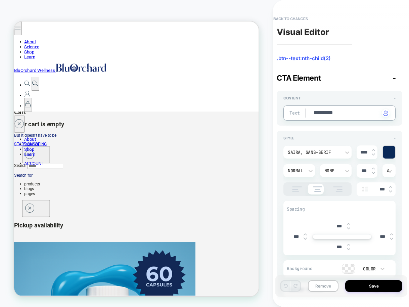
type textarea "*"
type textarea "**********"
type textarea "*"
type textarea "**********"
type textarea "*"
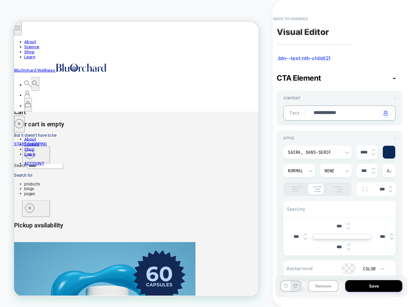
type textarea "**********"
type textarea "*"
type textarea "**********"
type textarea "*"
type textarea "**********"
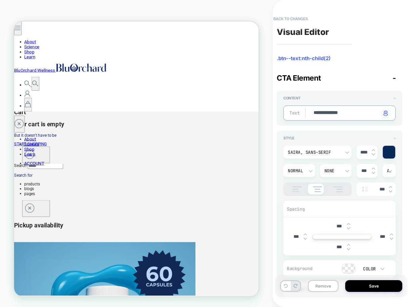
type textarea "*"
type textarea "**********"
type textarea "*"
type textarea "**********"
type textarea "*"
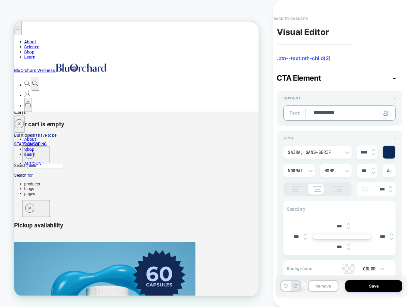
type textarea "**********"
type textarea "*"
click at [286, 20] on button "Back to changes" at bounding box center [290, 18] width 41 height 11
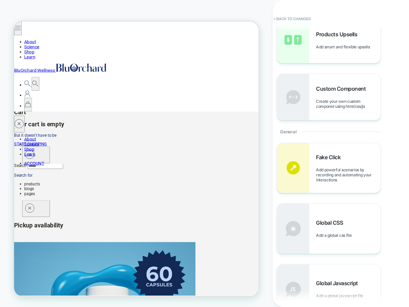
scroll to position [176, 0]
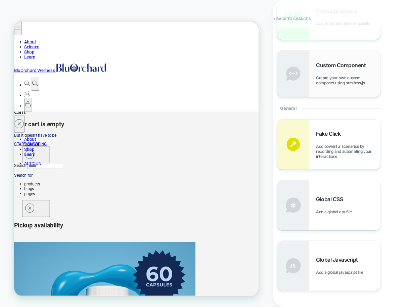
click at [327, 79] on span "Create your own custom componet using html/css/js" at bounding box center [348, 80] width 64 height 10
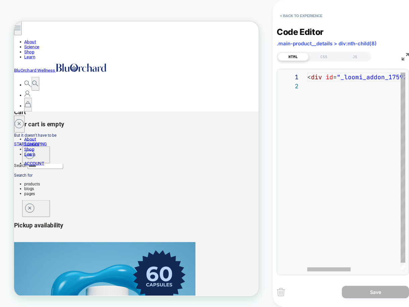
scroll to position [9, 0]
click at [320, 78] on div "< div id = "_loomi_addon_1759271114950" > Change Me! </ div >" at bounding box center [413, 177] width 212 height 208
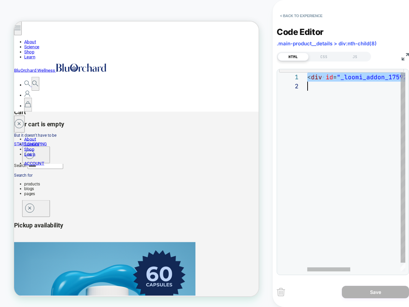
scroll to position [63, 0]
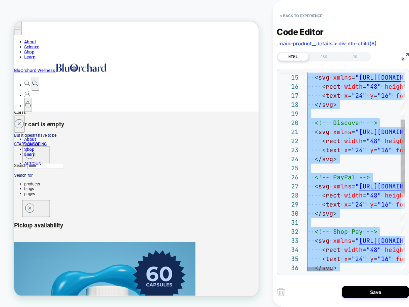
type textarea "**********"
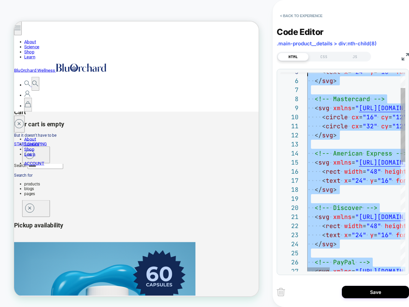
scroll to position [0, 0]
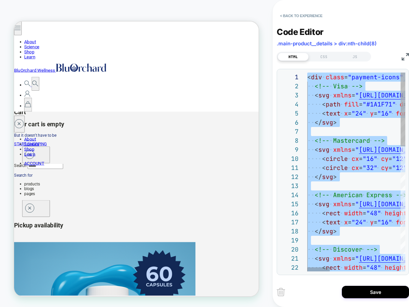
drag, startPoint x: 316, startPoint y: 258, endPoint x: 297, endPoint y: 67, distance: 191.7
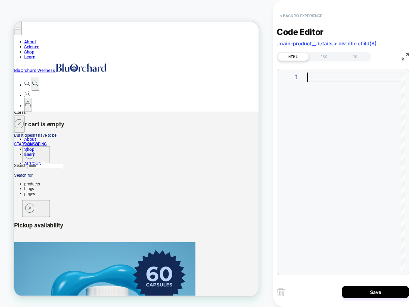
click at [292, 16] on button "< Back to experience" at bounding box center [301, 15] width 49 height 11
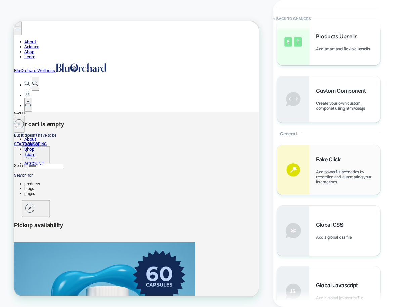
scroll to position [162, 0]
